Goal: Task Accomplishment & Management: Use online tool/utility

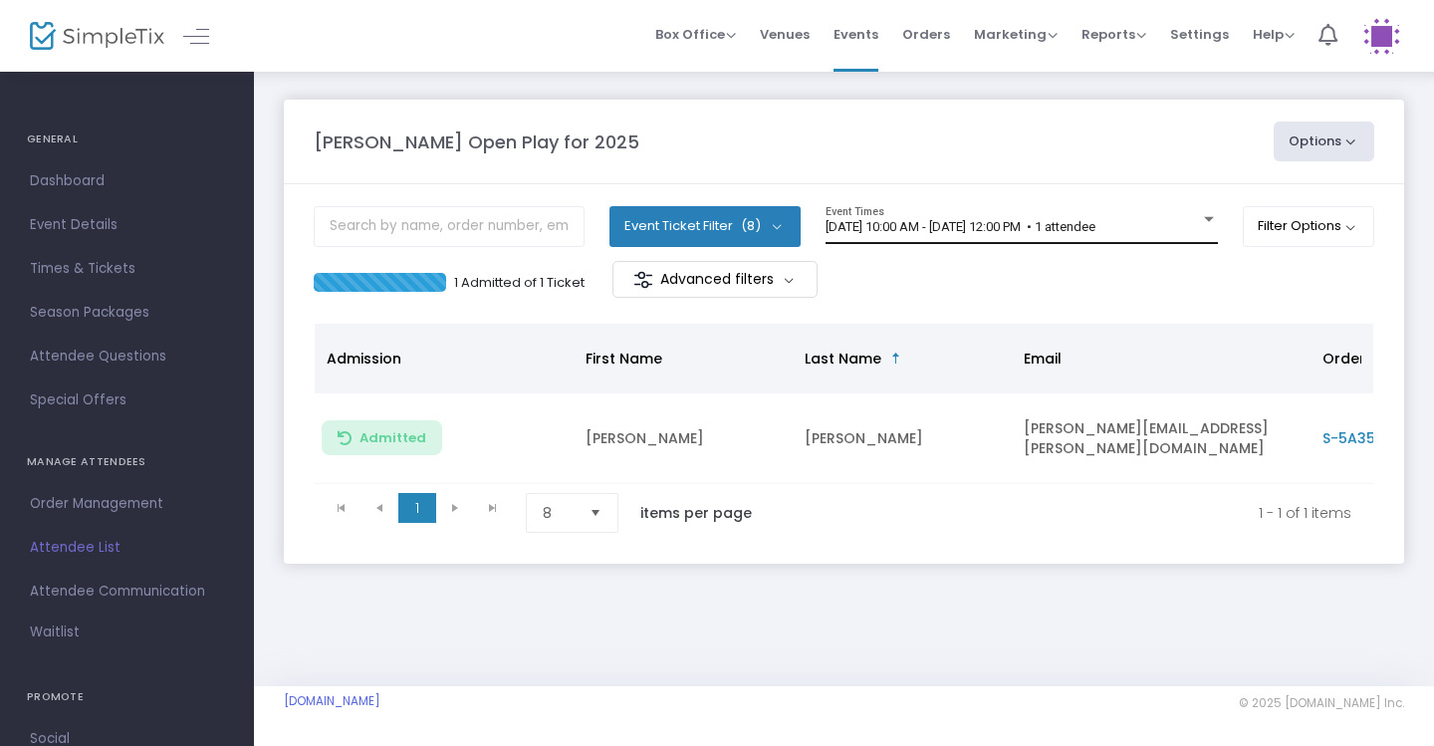
click at [1191, 228] on div "[DATE] 10:00 AM - [DATE] 12:00 PM • 1 attendee" at bounding box center [1013, 227] width 375 height 15
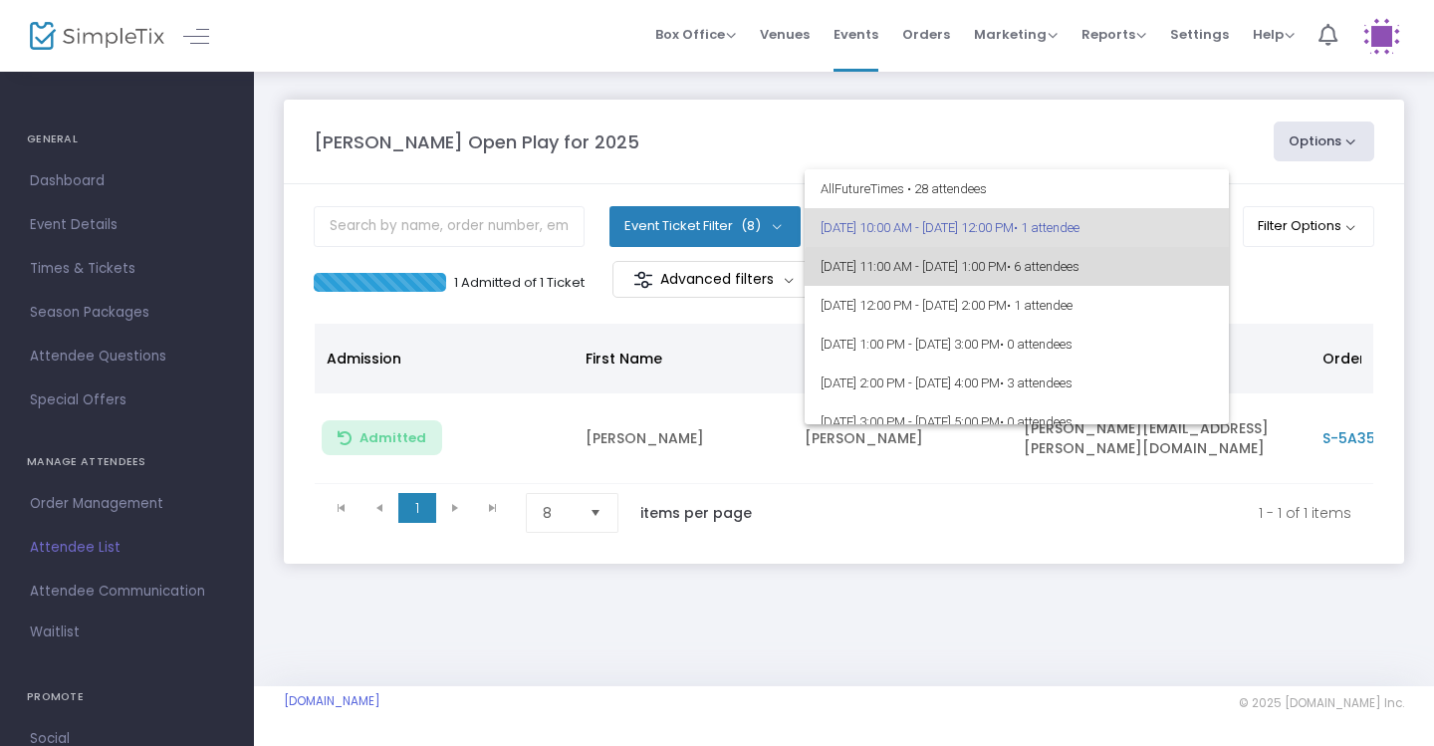
click at [1130, 276] on span "[DATE] 11:00 AM - [DATE] 1:00 PM • 6 attendees" at bounding box center [1017, 266] width 392 height 39
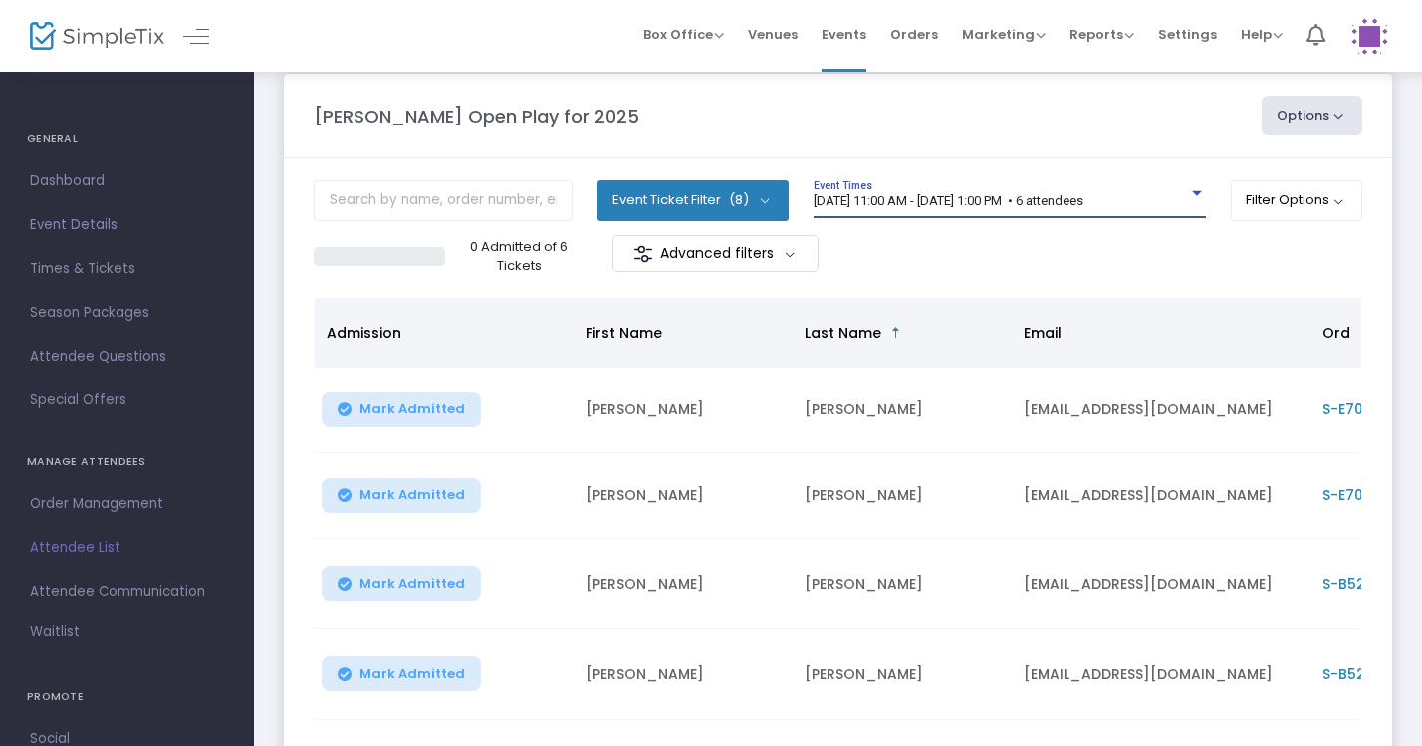
scroll to position [55, 0]
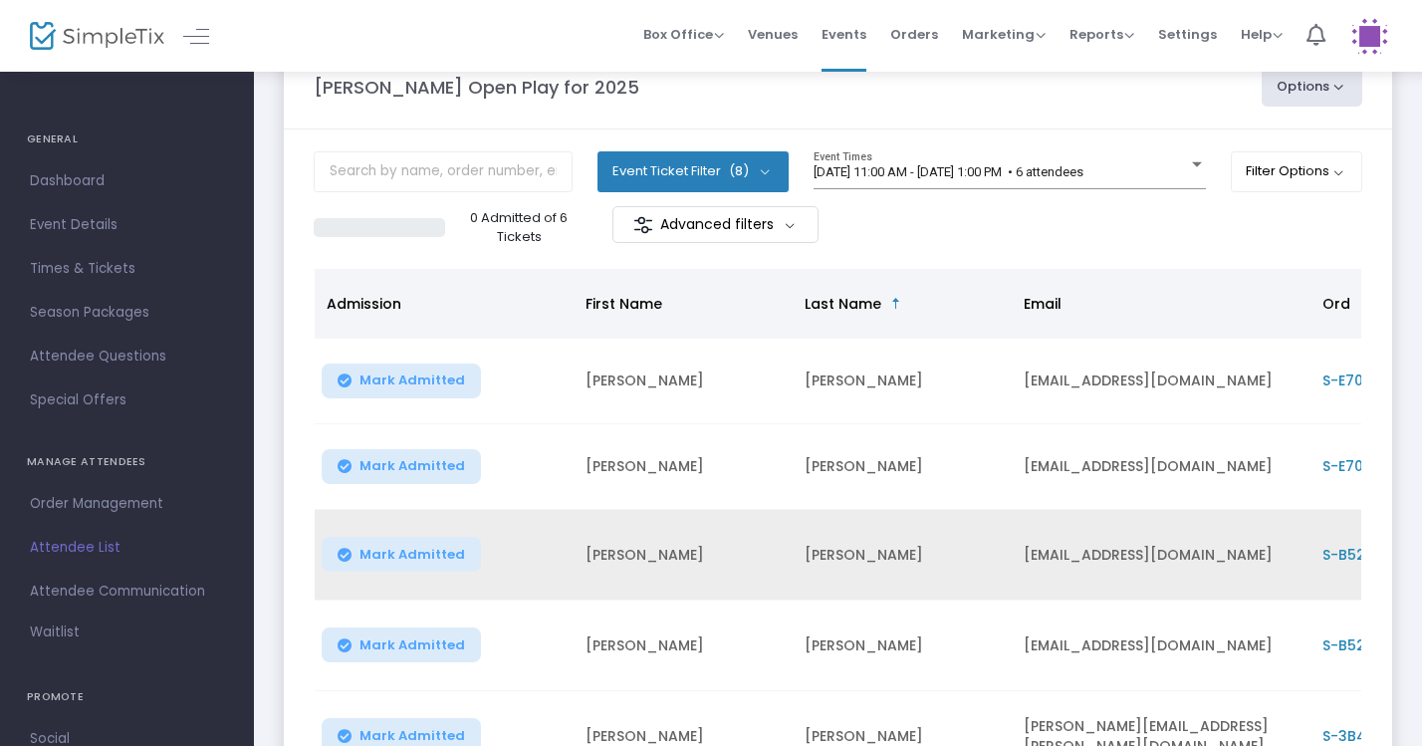
click at [402, 553] on span "Mark Admitted" at bounding box center [413, 555] width 106 height 16
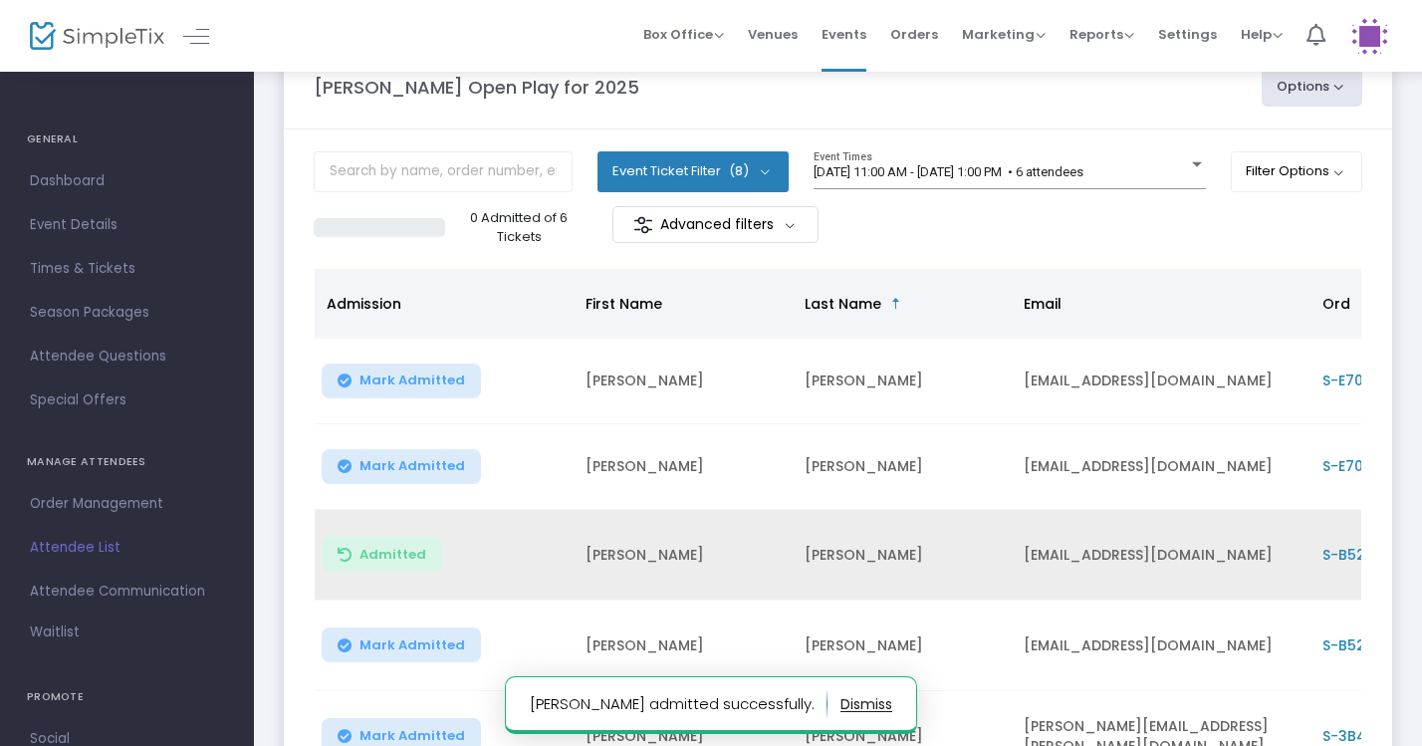
click at [387, 646] on span "Mark Admitted" at bounding box center [413, 645] width 106 height 16
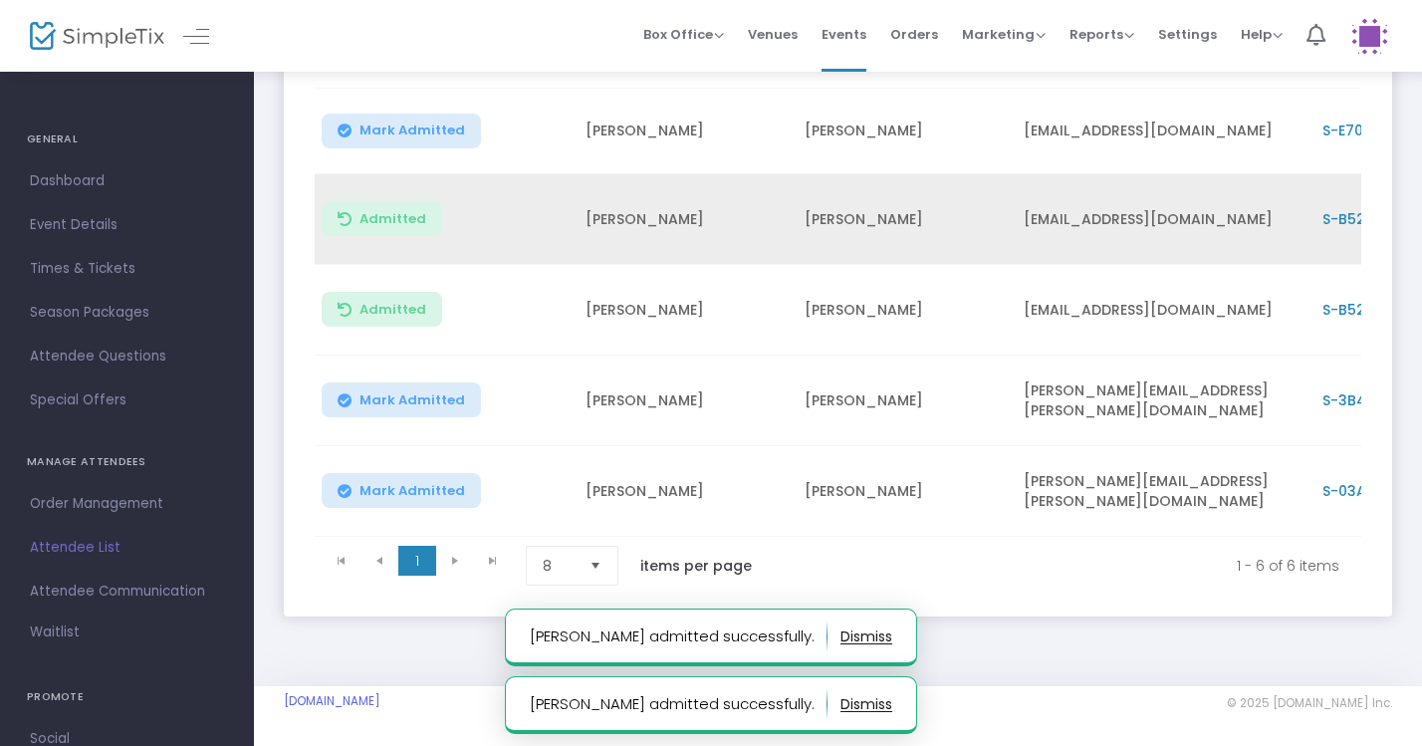
scroll to position [394, 0]
click at [426, 483] on span "Mark Admitted" at bounding box center [413, 491] width 106 height 16
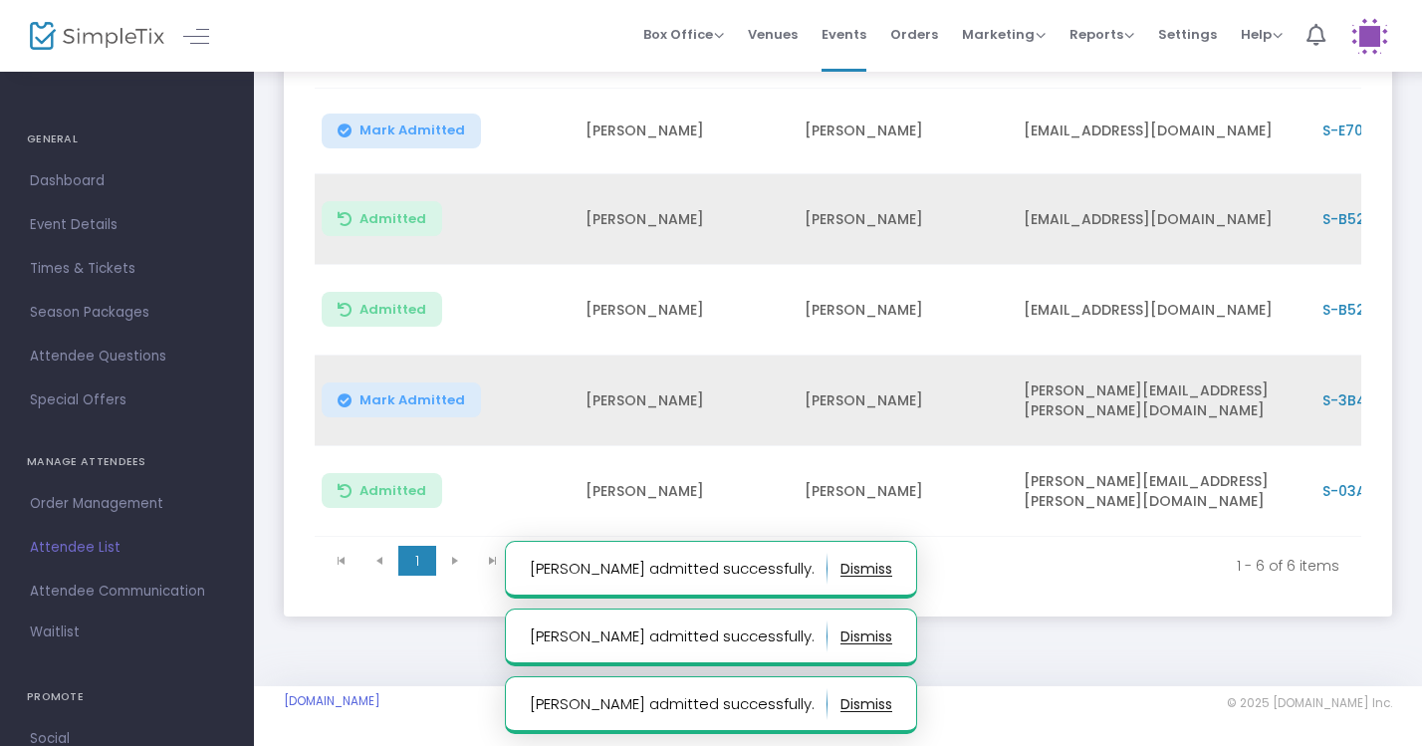
click at [433, 394] on span "Mark Admitted" at bounding box center [413, 400] width 106 height 16
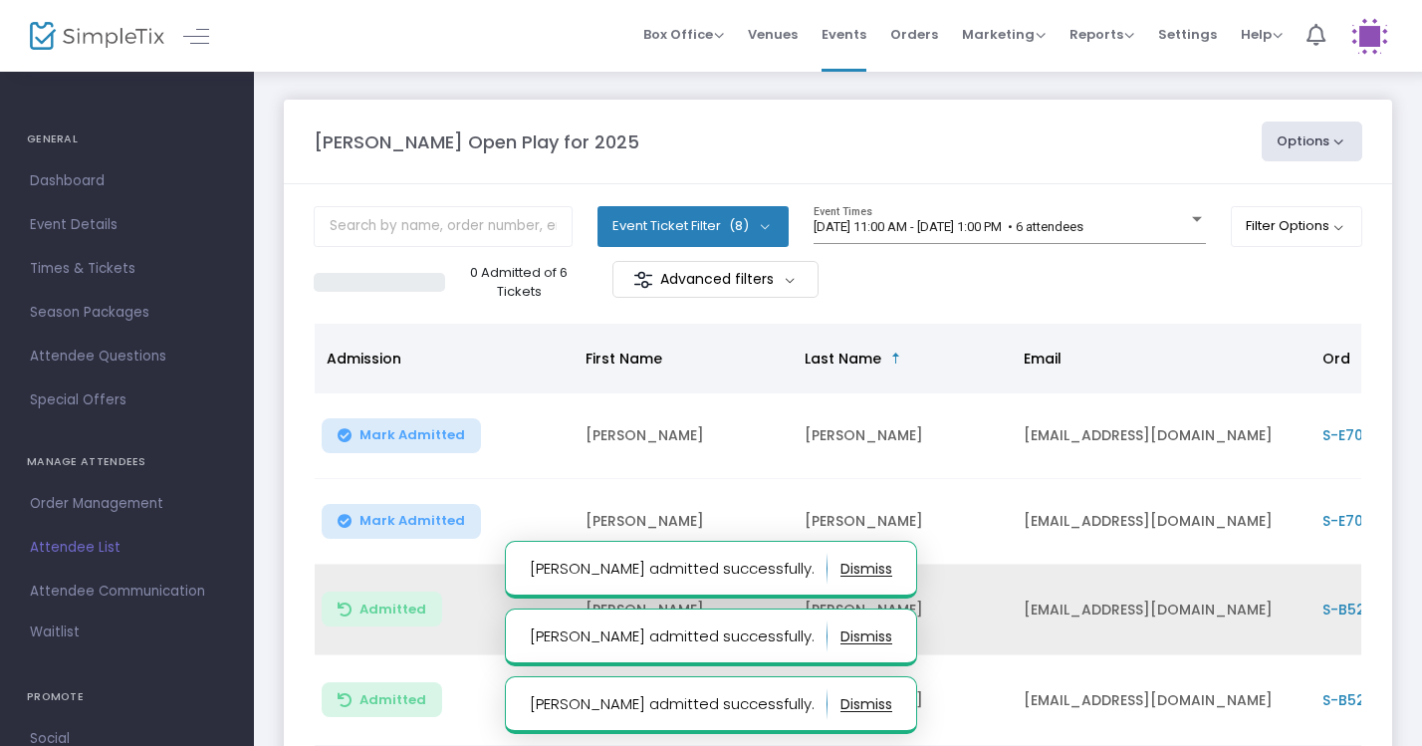
scroll to position [0, 0]
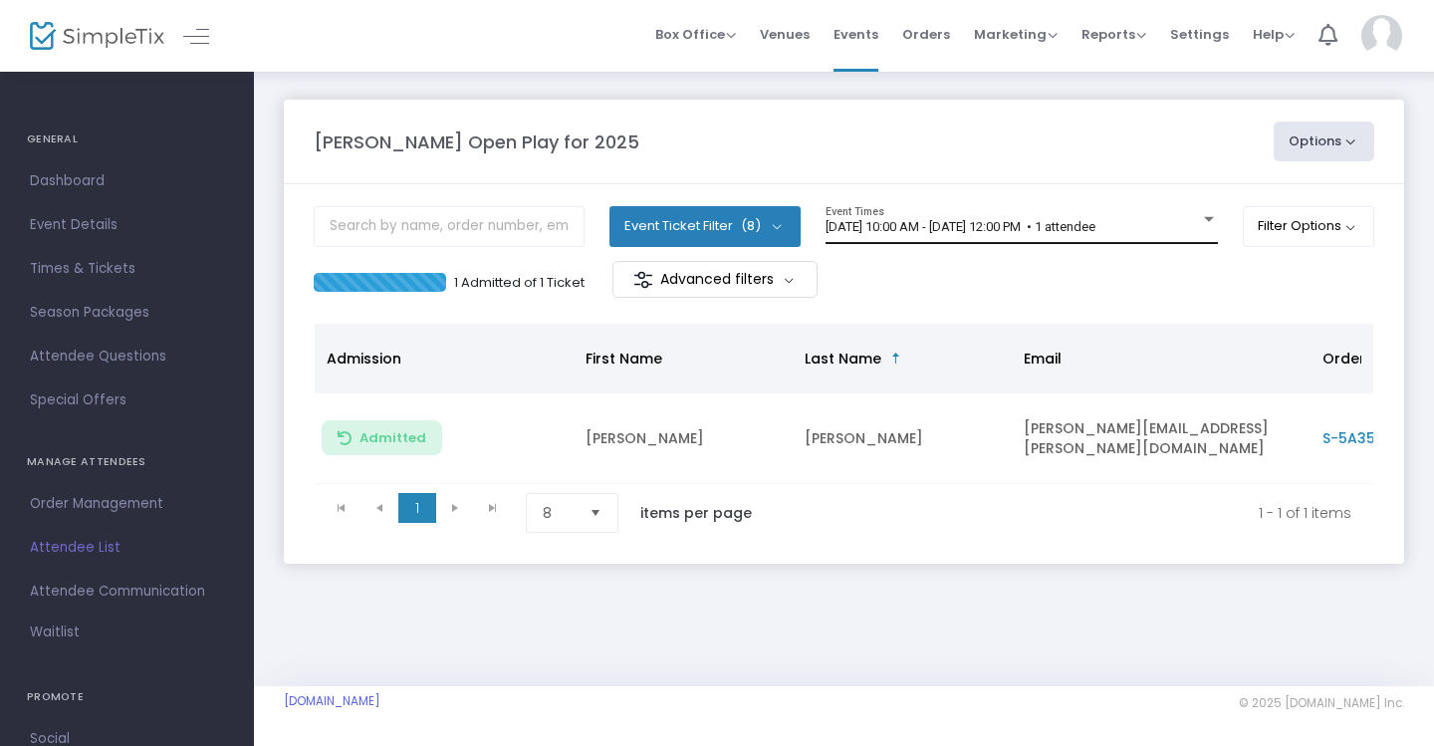
click at [1131, 235] on div "8/26/2025 @ 10:00 AM - 8/26/2025 @ 12:00 PM • 1 attendee Event Times" at bounding box center [1022, 225] width 392 height 38
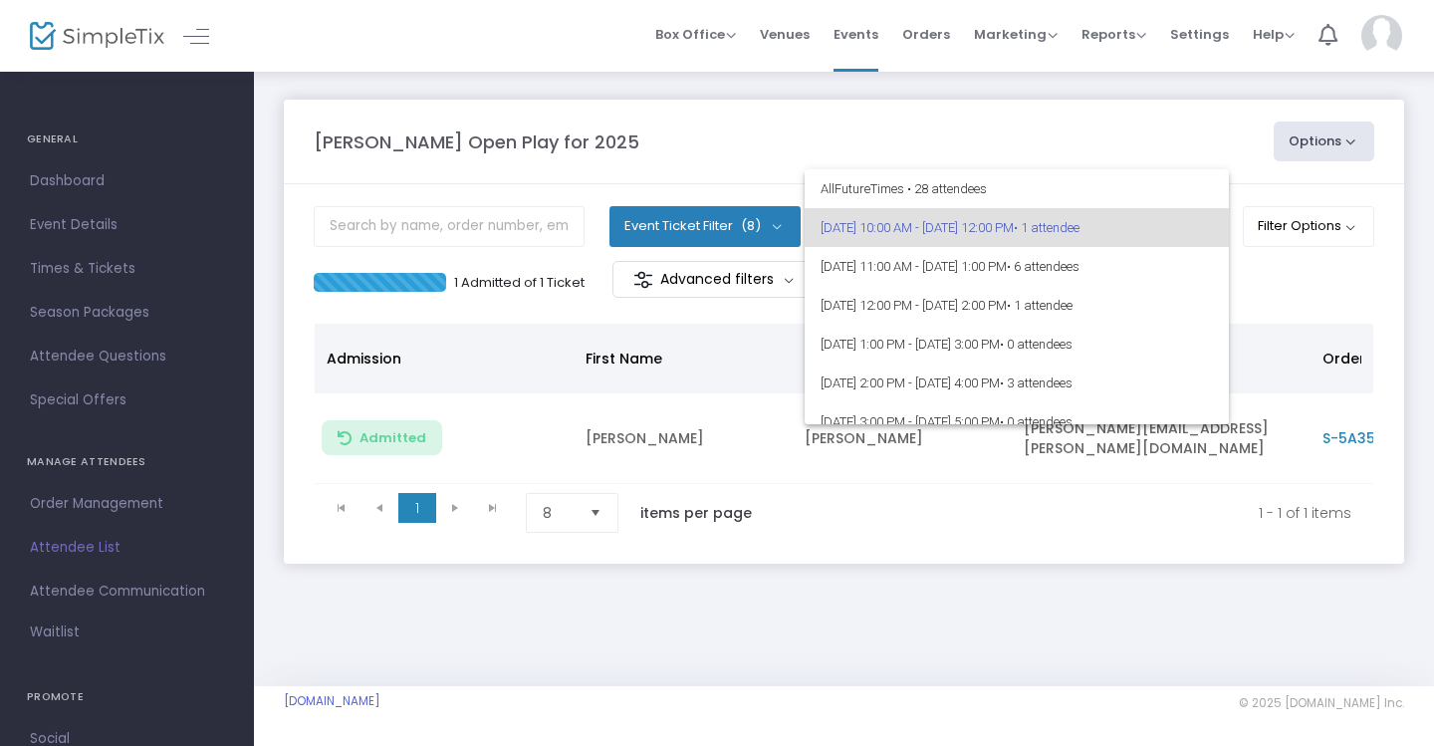
click at [1115, 141] on div at bounding box center [717, 373] width 1434 height 746
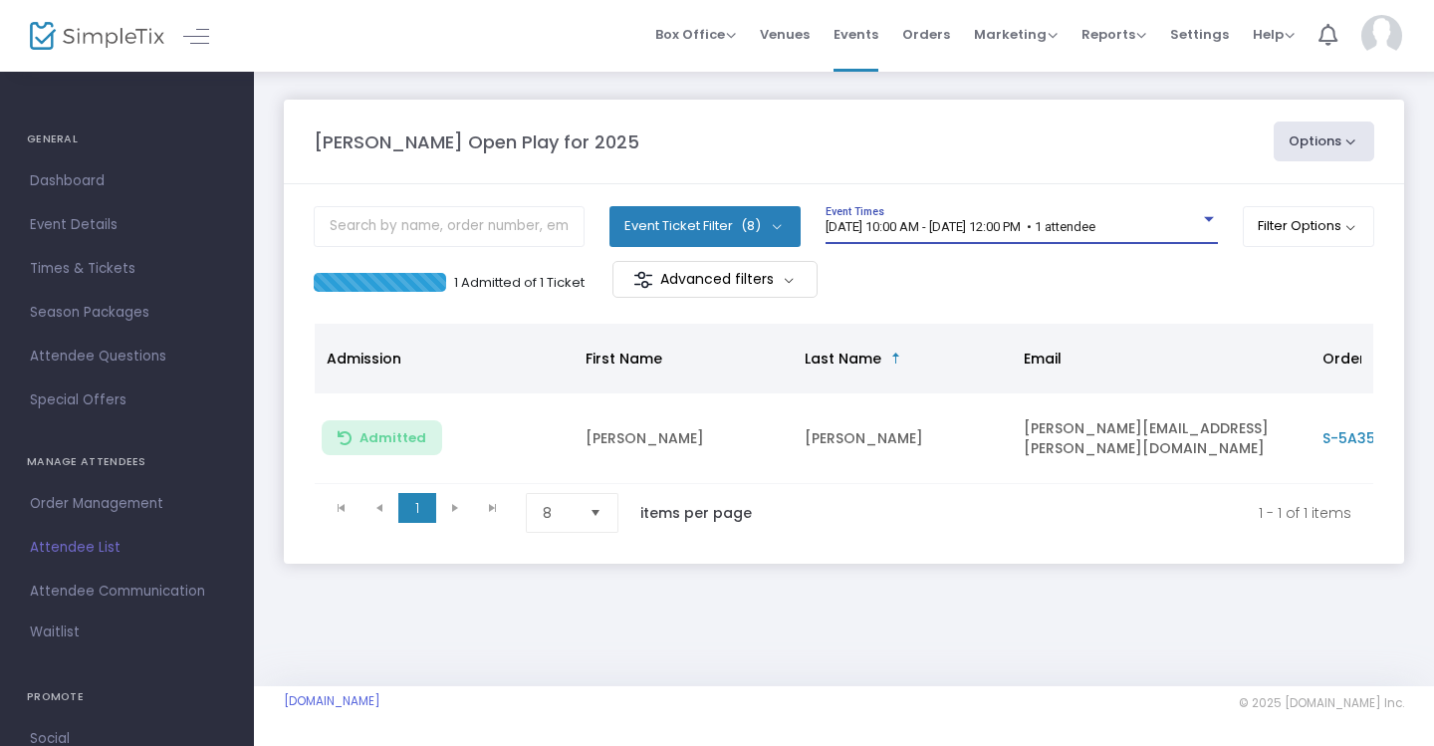
click at [1096, 229] on span "[DATE] 10:00 AM - [DATE] 12:00 PM • 1 attendee" at bounding box center [961, 226] width 270 height 15
click at [1096, 221] on span "[DATE] 10:00 AM - [DATE] 12:00 PM • 1 attendee" at bounding box center [961, 226] width 270 height 15
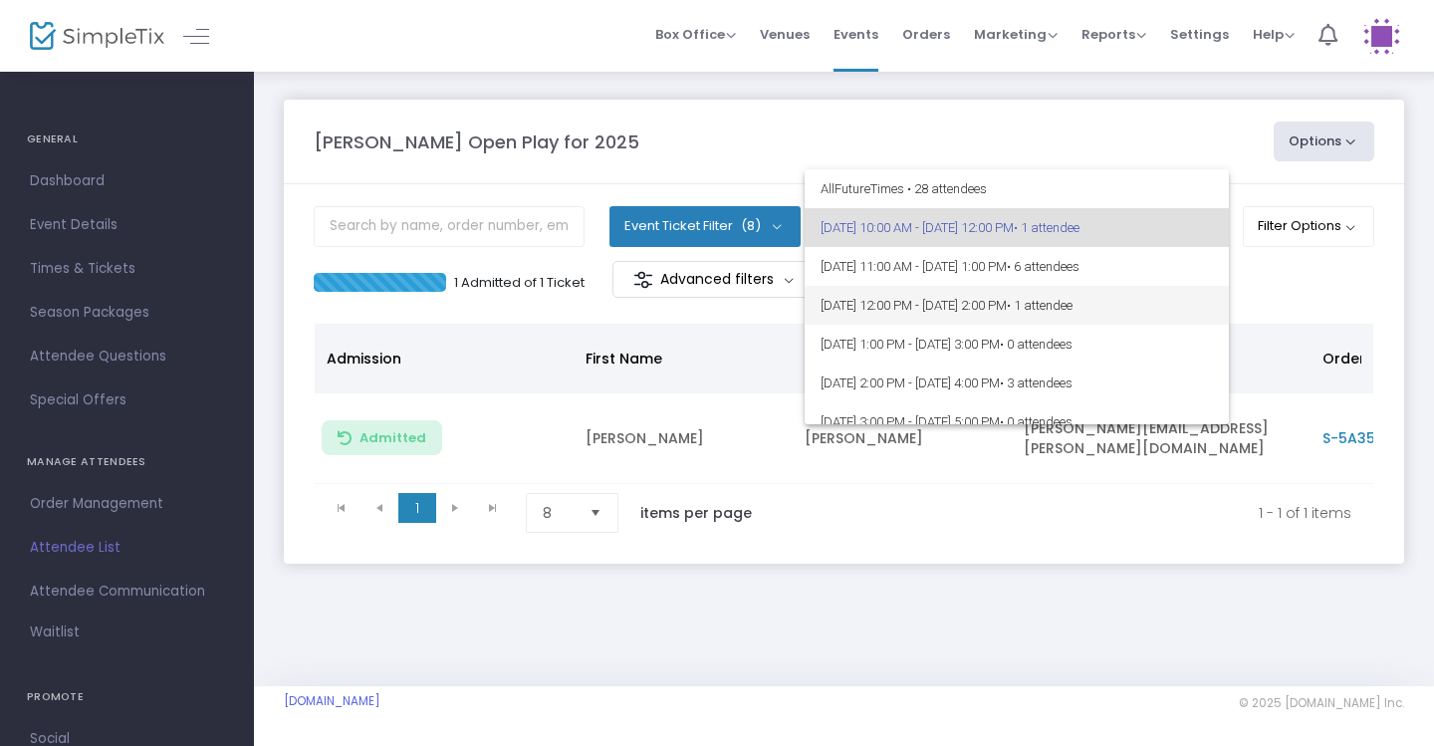
click at [1128, 288] on span "8/26/2025 @ 12:00 PM - 8/26/2025 @ 2:00 PM • 1 attendee" at bounding box center [1017, 305] width 392 height 39
